Goal: Information Seeking & Learning: Learn about a topic

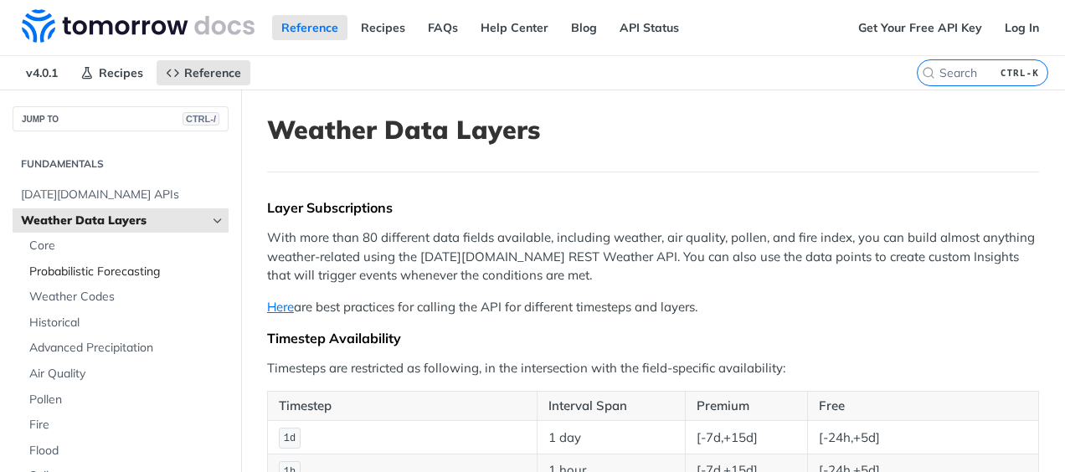
click at [115, 276] on span "Probabilistic Forecasting" at bounding box center [126, 272] width 195 height 17
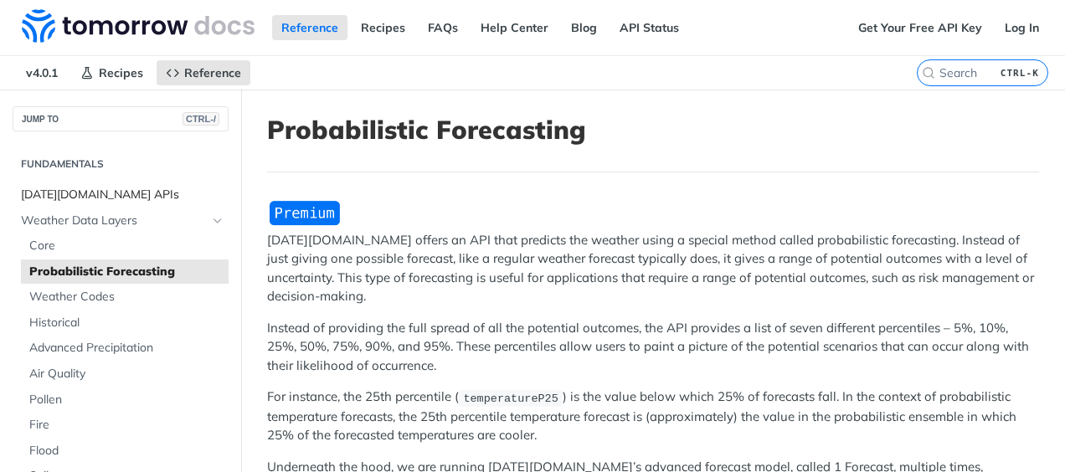
drag, startPoint x: 57, startPoint y: 191, endPoint x: 188, endPoint y: 198, distance: 131.6
click at [57, 191] on span "[DATE][DOMAIN_NAME] APIs" at bounding box center [122, 195] width 203 height 17
